Goal: Task Accomplishment & Management: Use online tool/utility

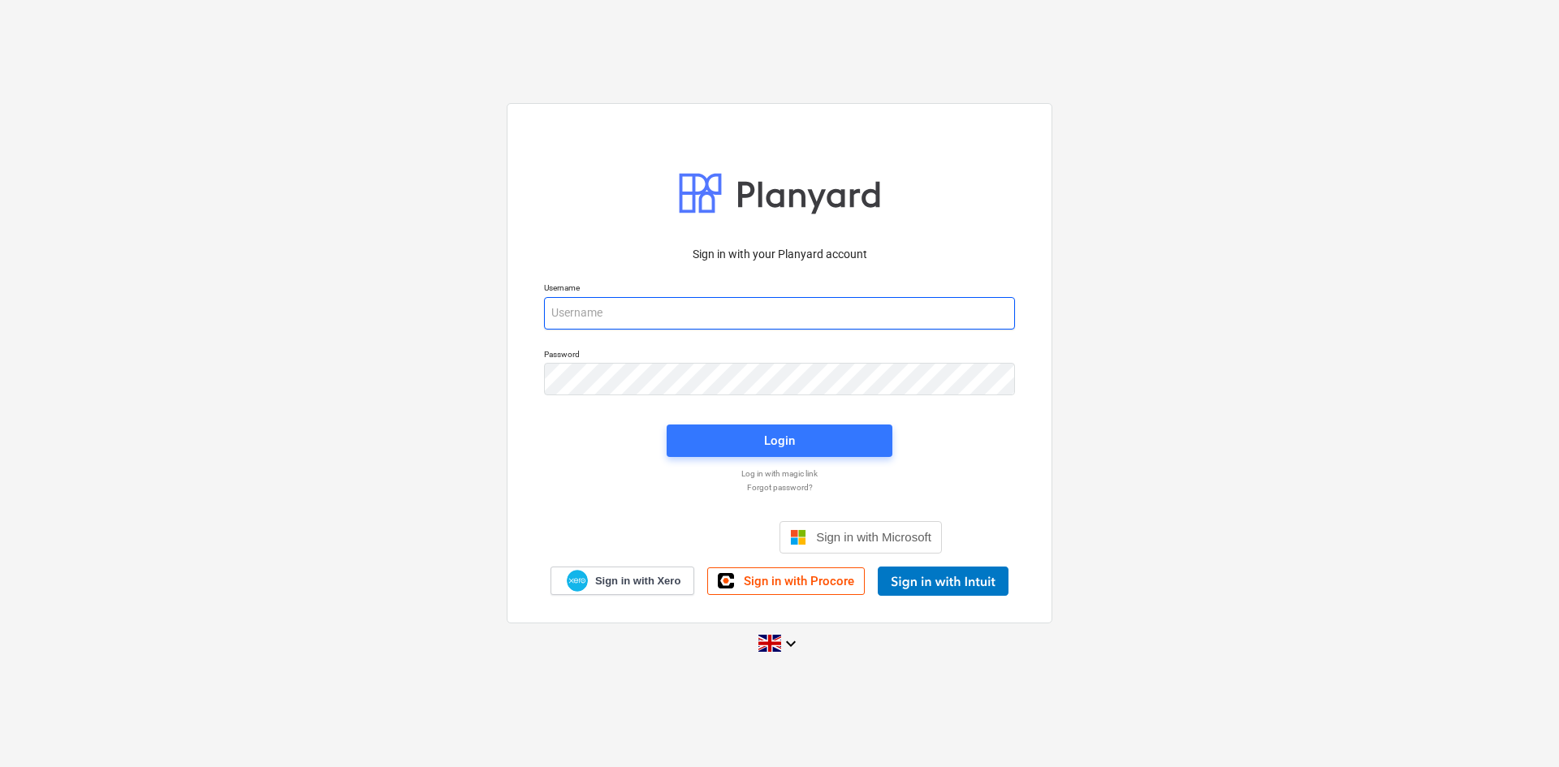
click at [648, 318] on input "email" at bounding box center [779, 313] width 471 height 32
type input "[EMAIL_ADDRESS][DOMAIN_NAME]"
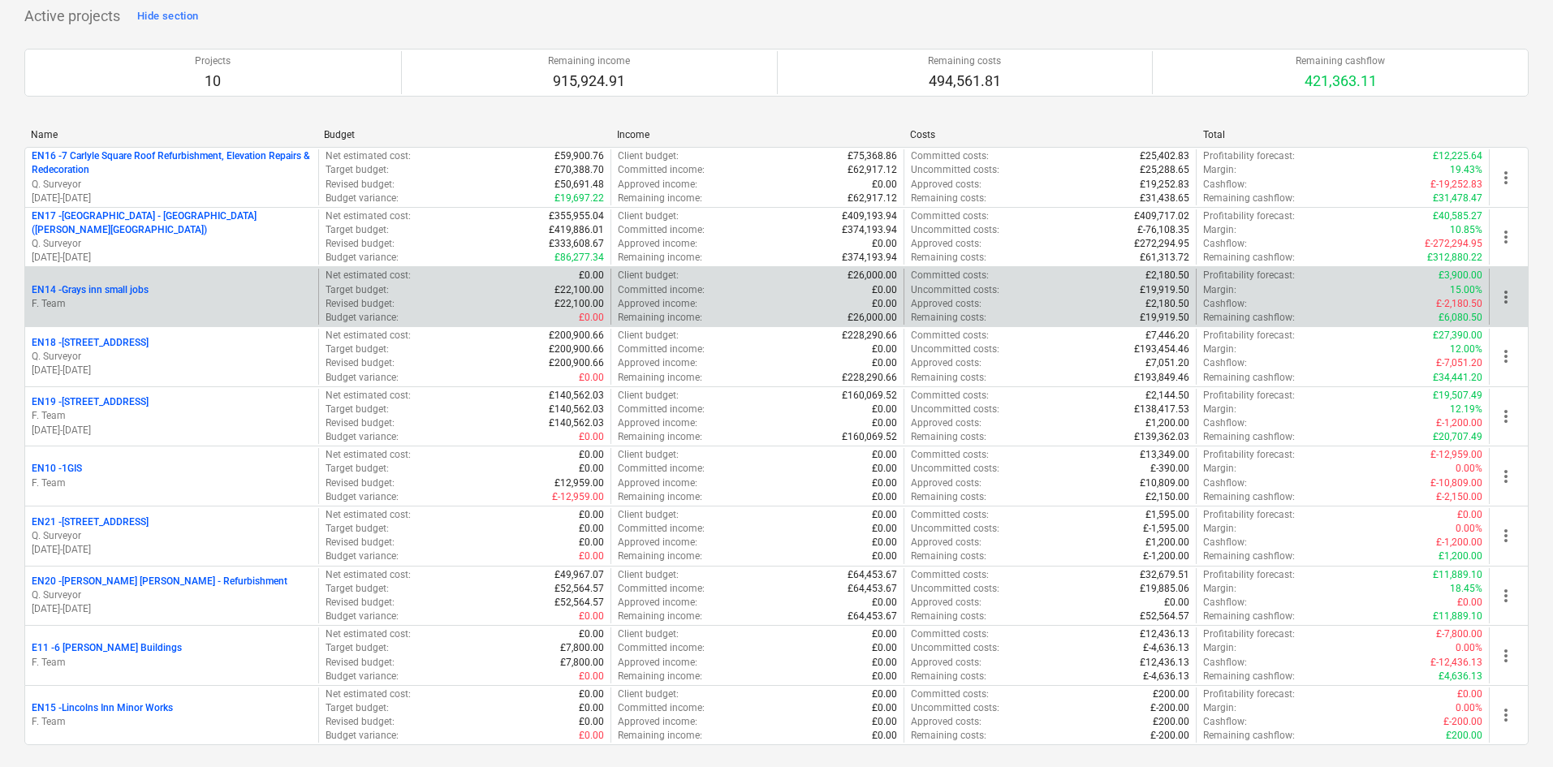
scroll to position [244, 0]
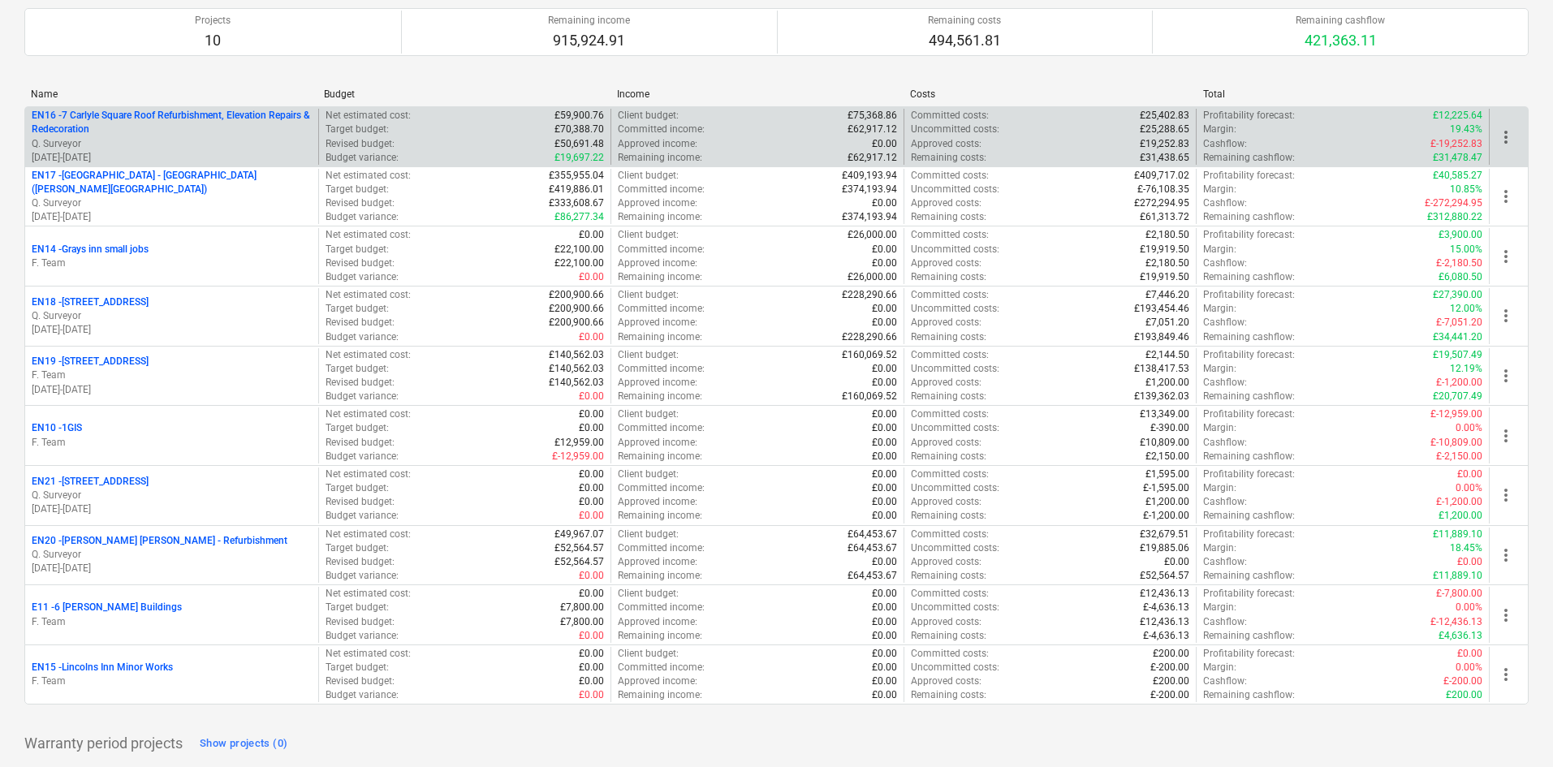
click at [206, 148] on p "Q. Surveyor" at bounding box center [172, 144] width 280 height 14
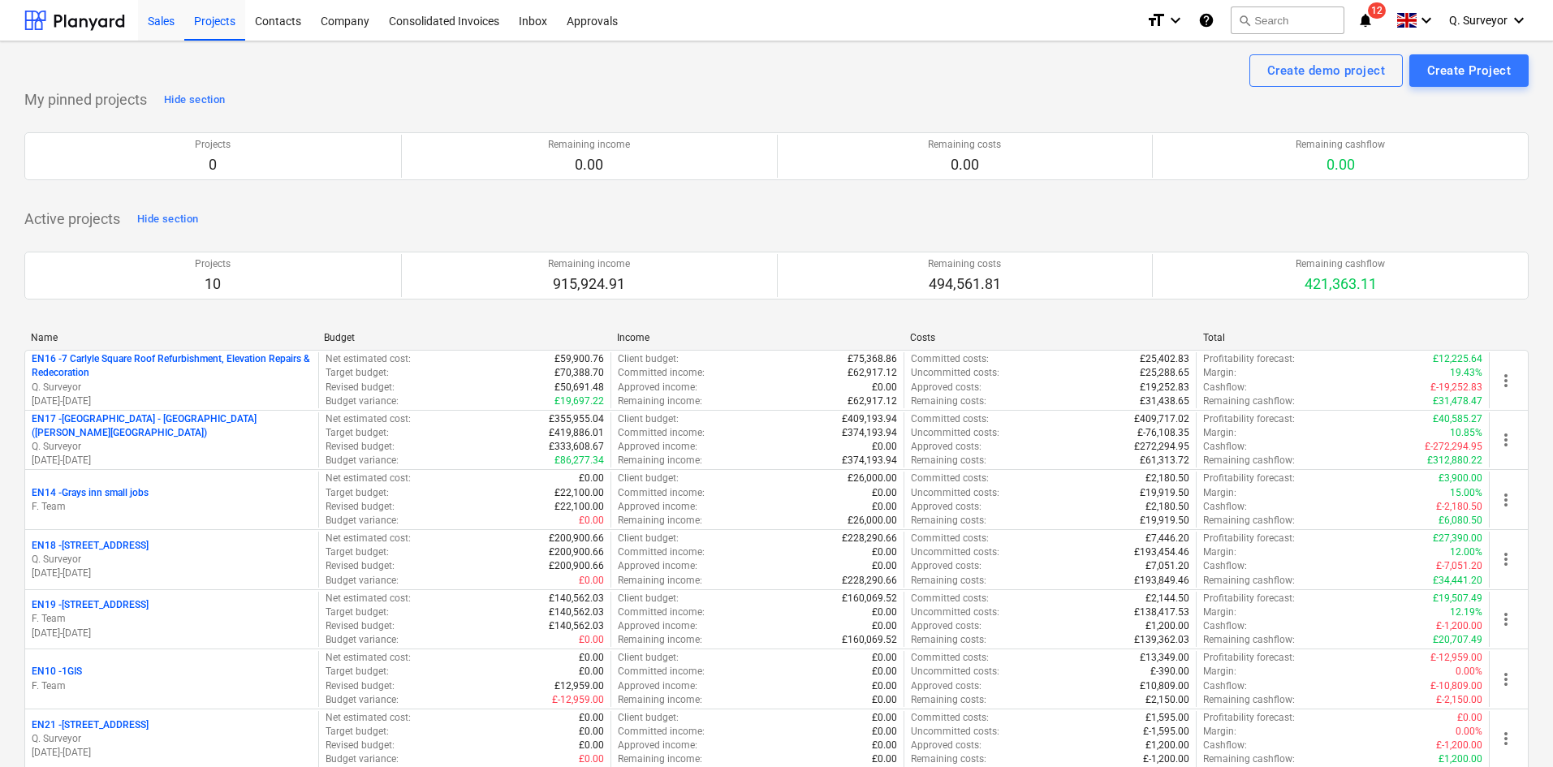
click at [171, 28] on div "Sales" at bounding box center [161, 19] width 46 height 41
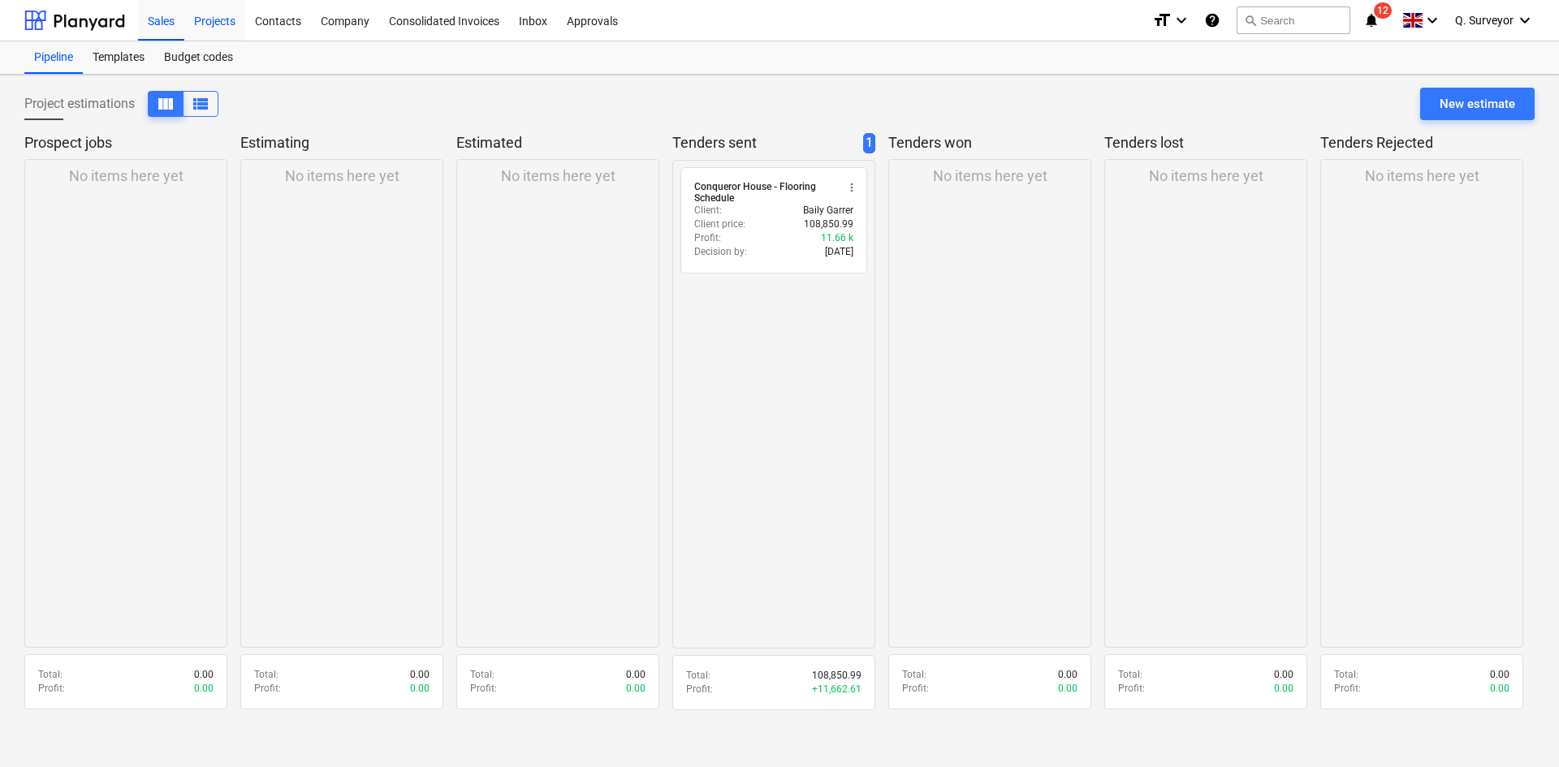
click at [221, 28] on div "Projects" at bounding box center [214, 19] width 61 height 41
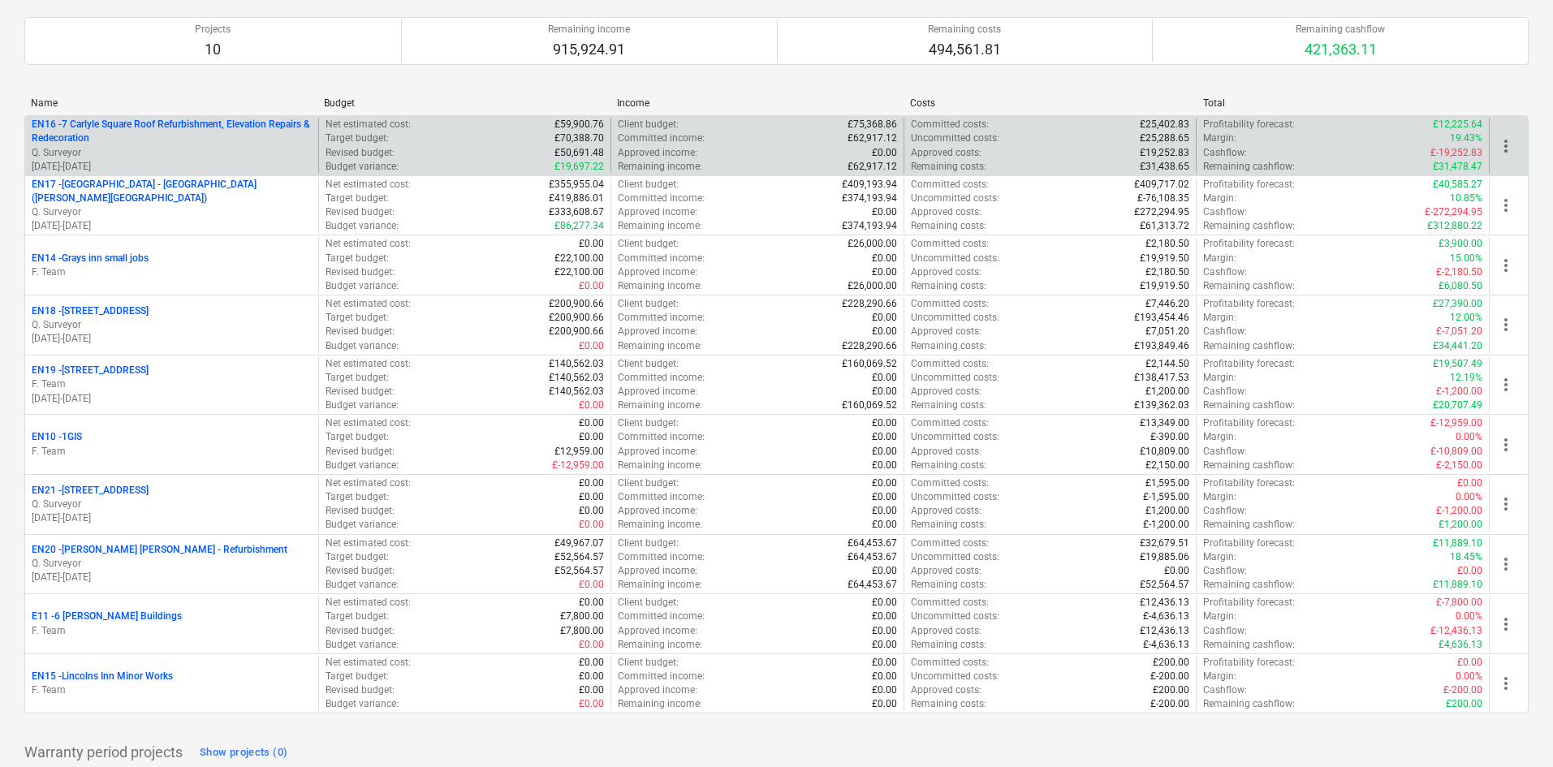
scroll to position [244, 0]
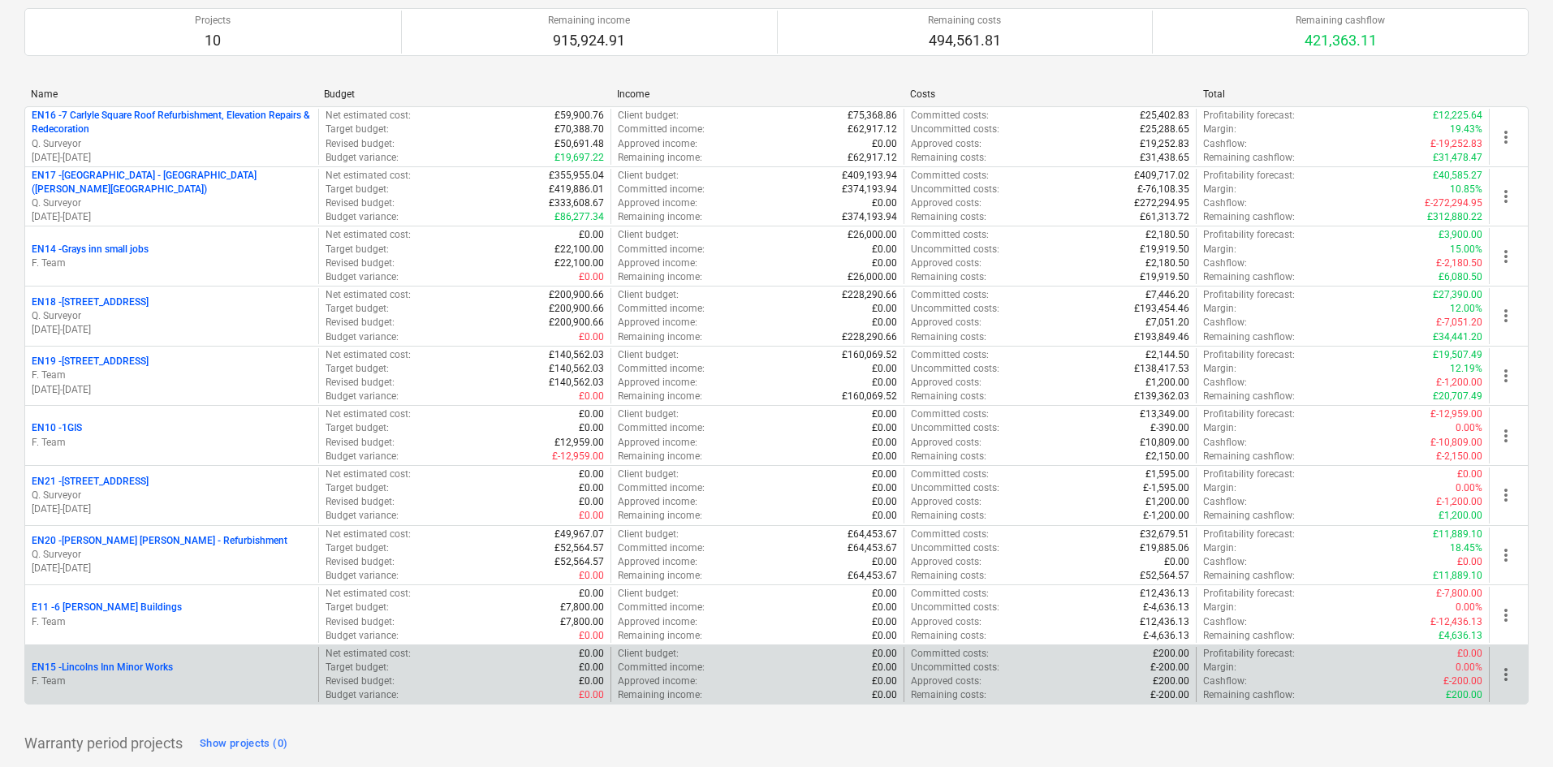
click at [191, 665] on div "EN15 - Lincolns Inn Minor Works" at bounding box center [172, 668] width 280 height 14
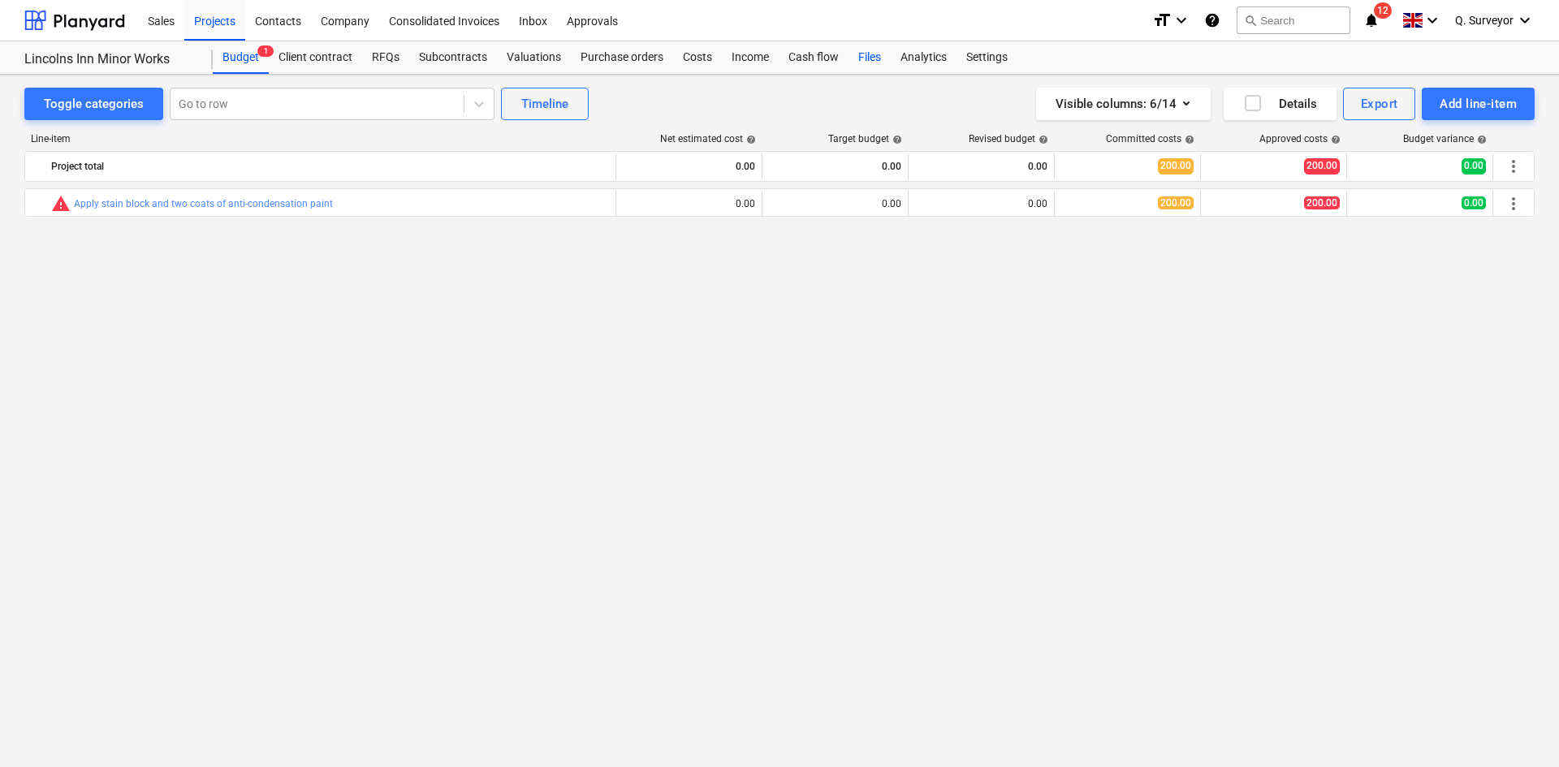
click at [863, 57] on div "Files" at bounding box center [869, 57] width 42 height 32
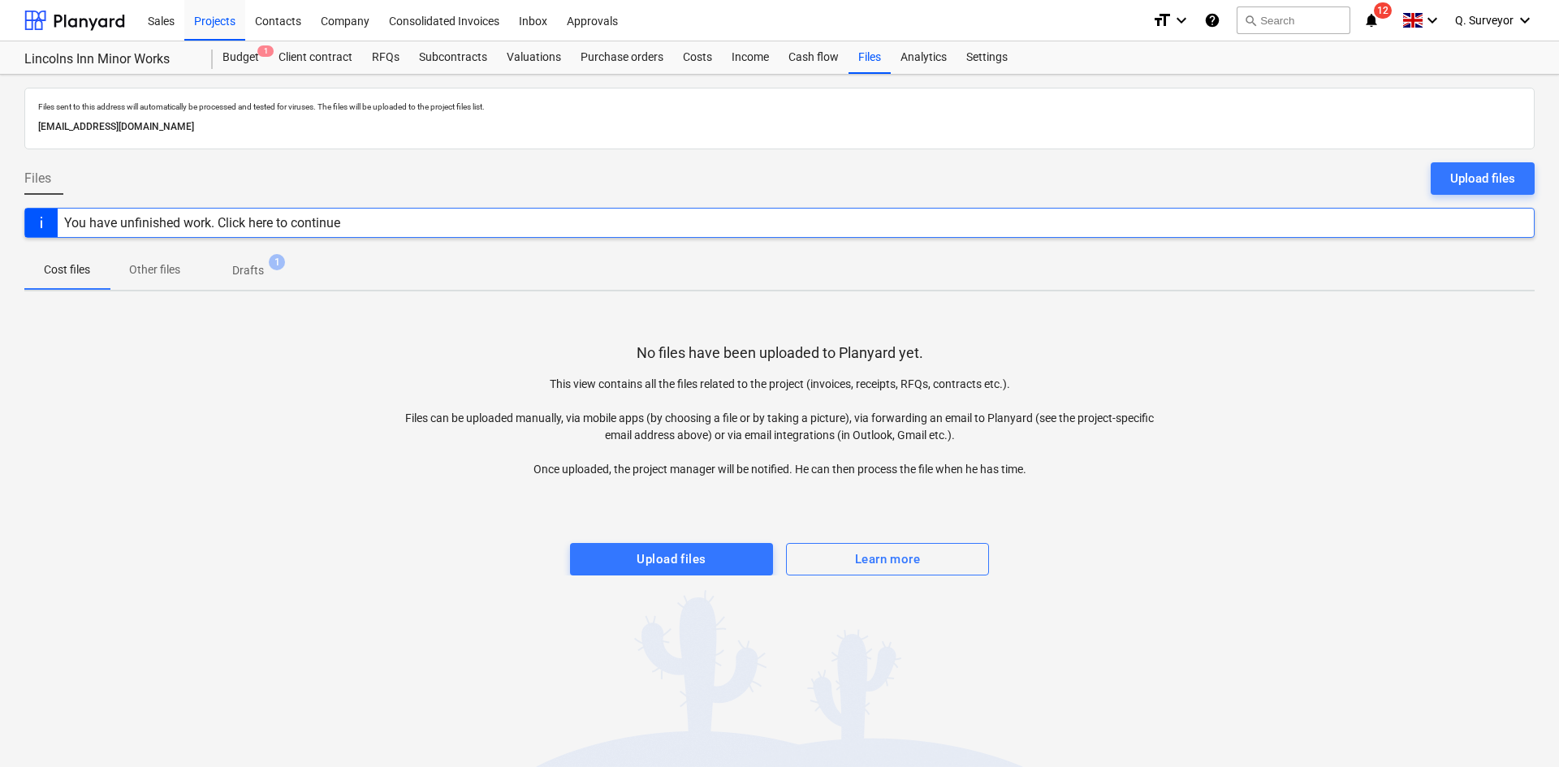
drag, startPoint x: 353, startPoint y: 123, endPoint x: 15, endPoint y: 122, distance: 338.6
click at [15, 122] on div "Files sent to this address will automatically be processed and tested for virus…" at bounding box center [779, 421] width 1559 height 693
copy p "[EMAIL_ADDRESS][DOMAIN_NAME]"
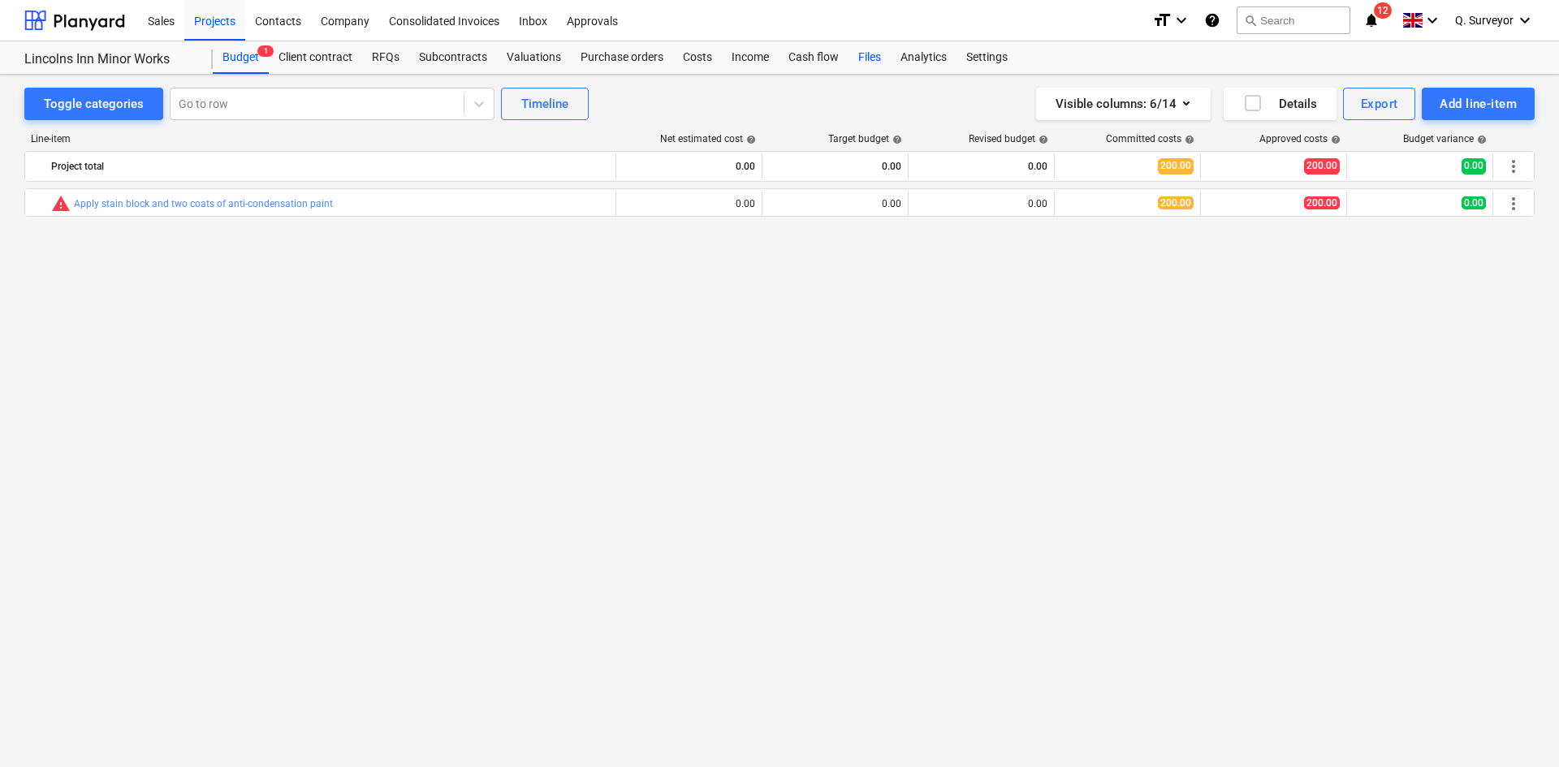
click at [861, 53] on div "Files" at bounding box center [869, 57] width 42 height 32
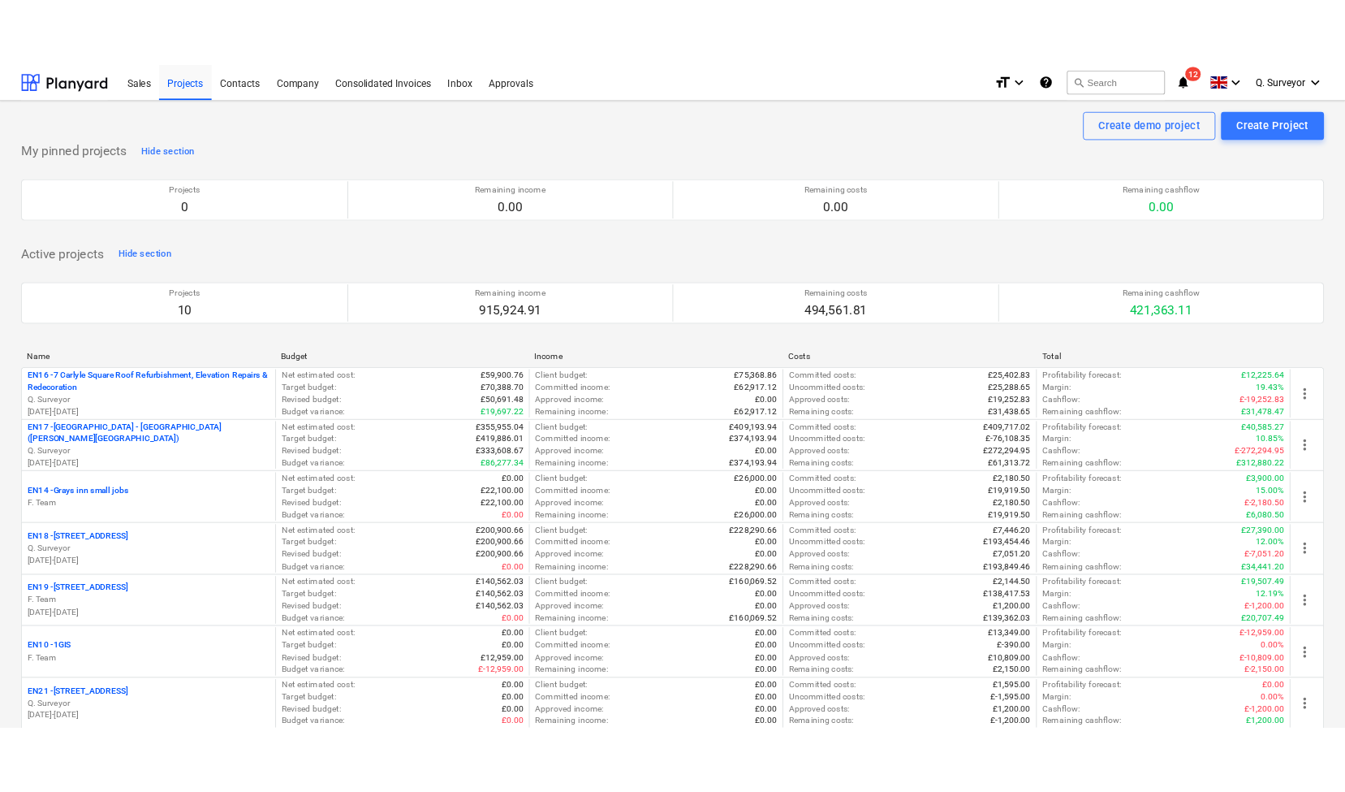
scroll to position [244, 0]
